Goal: Find specific page/section: Find specific page/section

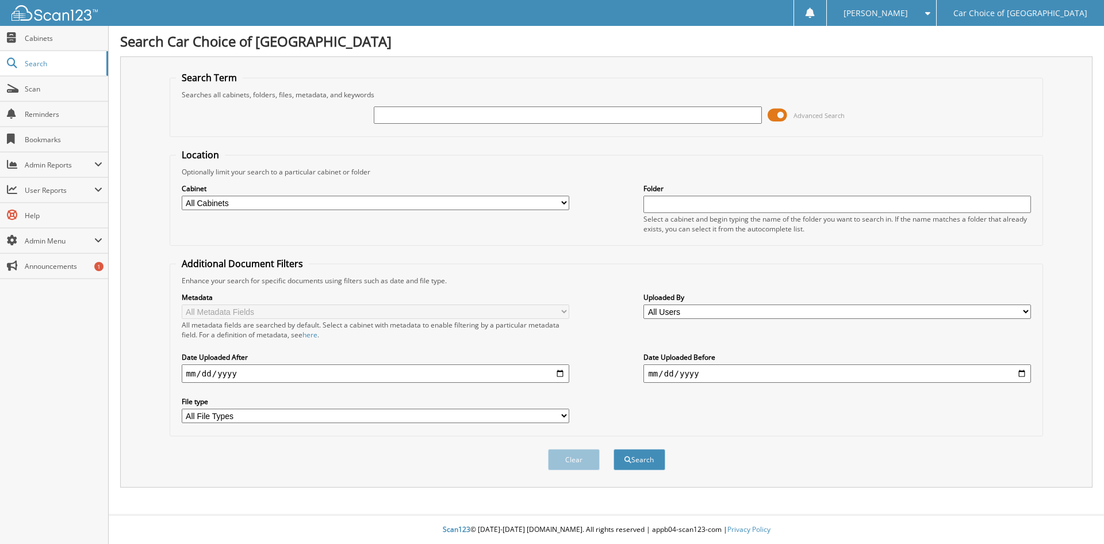
click at [428, 118] on input "text" at bounding box center [568, 114] width 388 height 17
type input "221522"
click at [614, 449] on button "Search" at bounding box center [640, 459] width 52 height 21
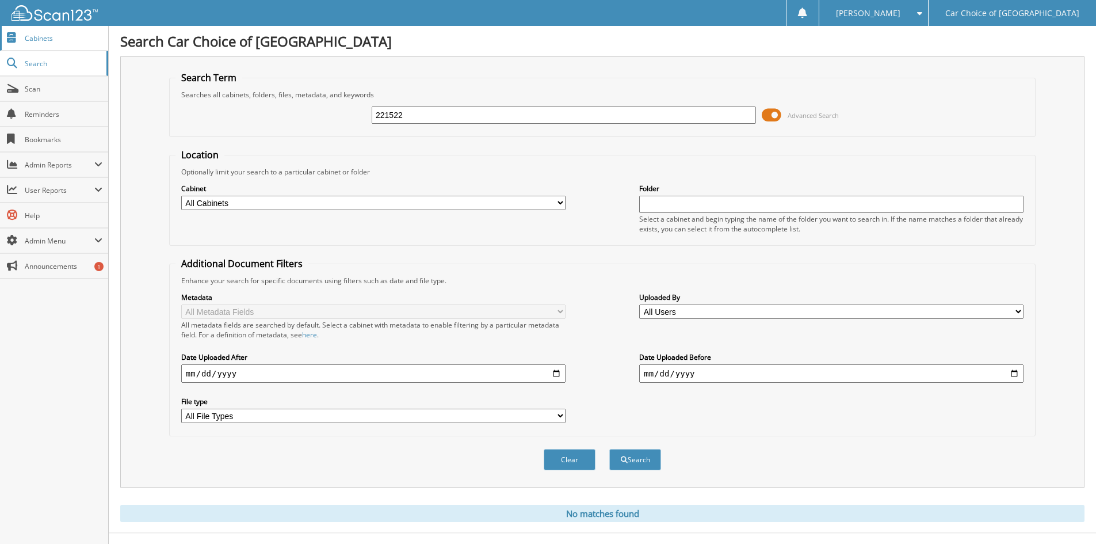
click at [67, 37] on span "Cabinets" at bounding box center [64, 38] width 78 height 10
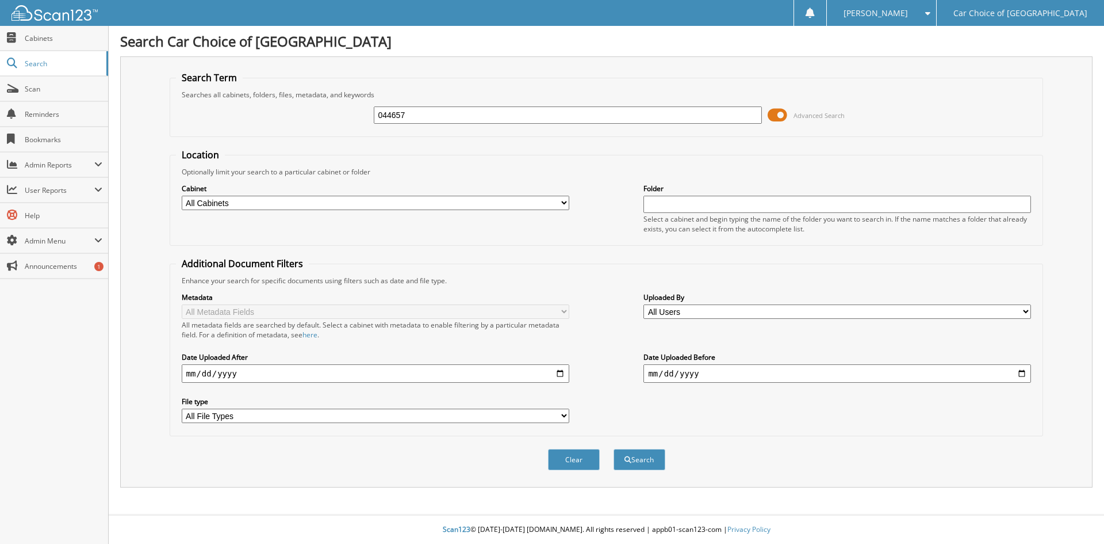
type input "044657"
click at [614, 449] on button "Search" at bounding box center [640, 459] width 52 height 21
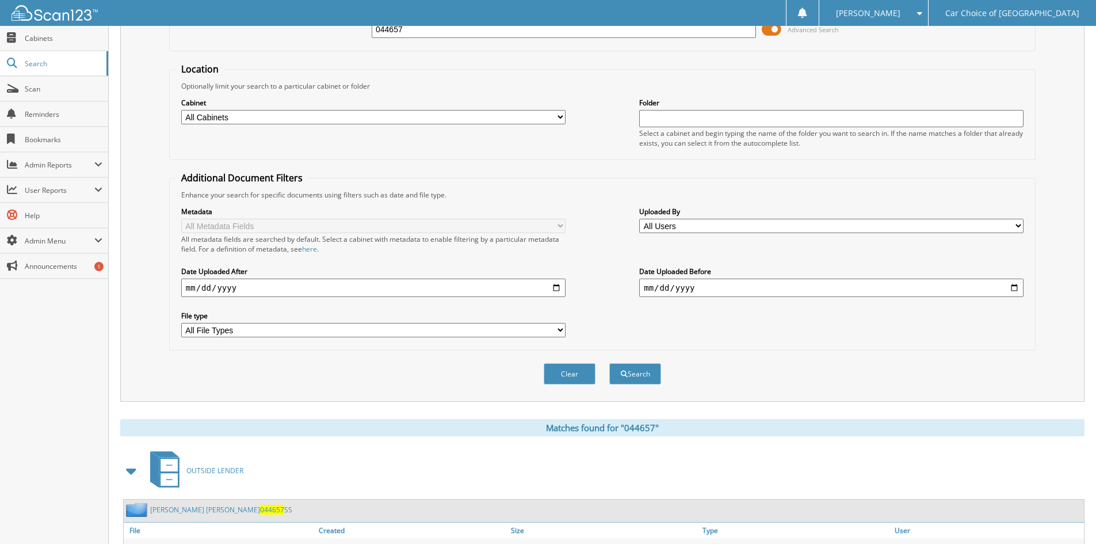
scroll to position [163, 0]
